Goal: Task Accomplishment & Management: Use online tool/utility

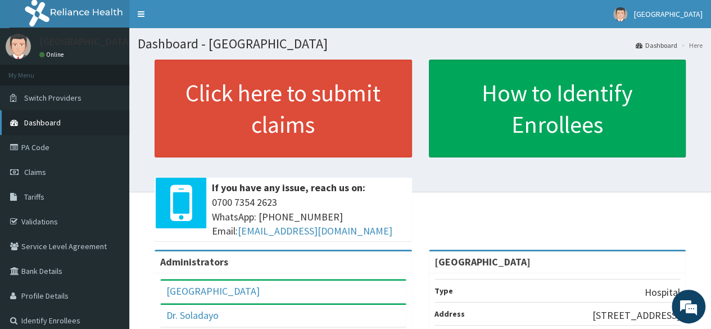
click at [30, 126] on span "Dashboard" at bounding box center [42, 122] width 37 height 10
click at [29, 144] on link "PA Code" at bounding box center [64, 147] width 129 height 25
click at [30, 146] on link "PA Code" at bounding box center [64, 147] width 129 height 25
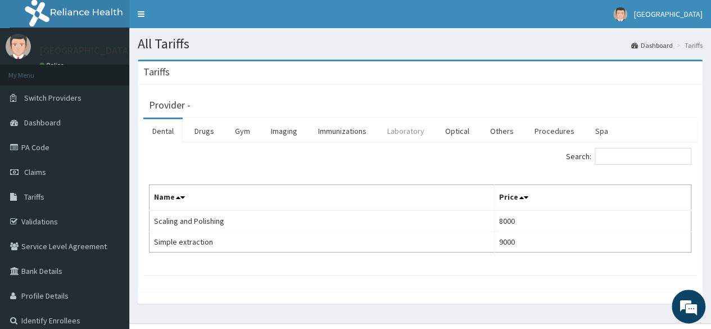
click at [421, 132] on link "Laboratory" at bounding box center [405, 131] width 55 height 24
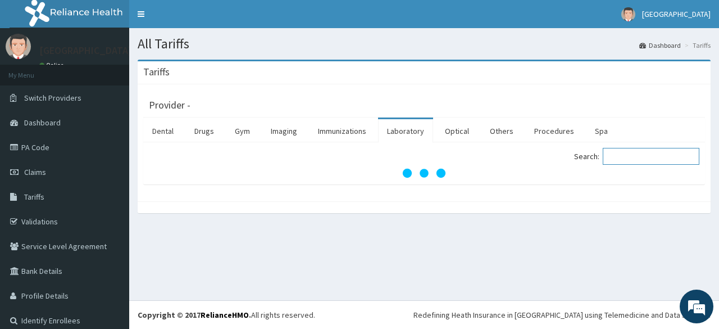
click at [649, 155] on input "Search:" at bounding box center [651, 156] width 97 height 17
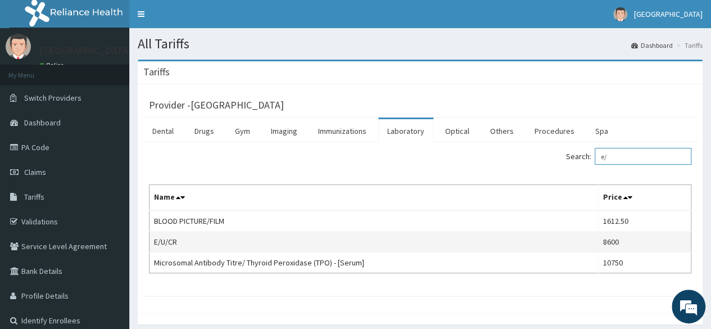
type input "e/"
click at [613, 238] on td "8600" at bounding box center [644, 241] width 93 height 21
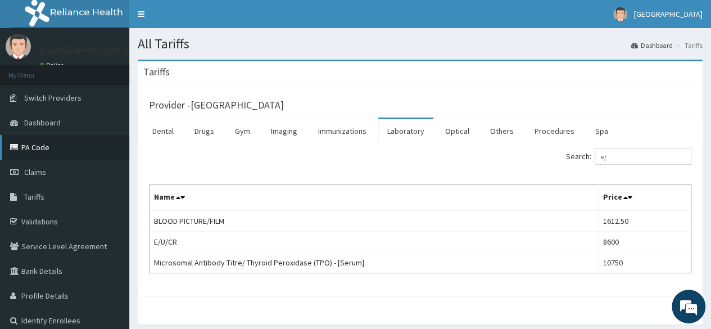
click at [58, 149] on link "PA Code" at bounding box center [64, 147] width 129 height 25
